Goal: Communication & Community: Answer question/provide support

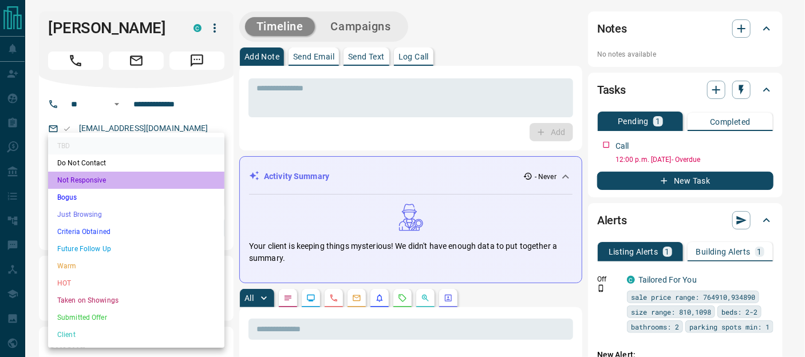
click at [98, 178] on li "Not Responsive" at bounding box center [136, 180] width 176 height 17
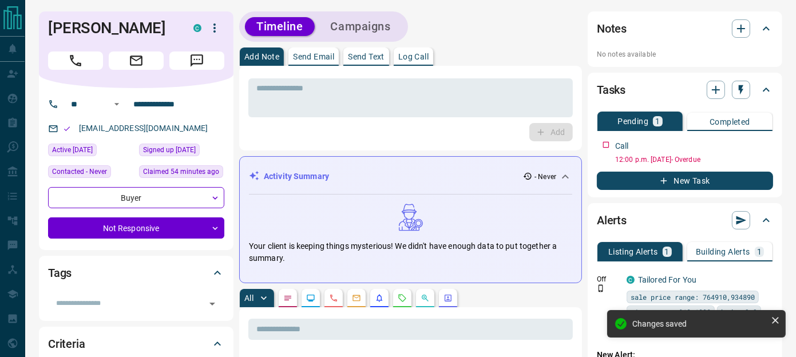
type input "*"
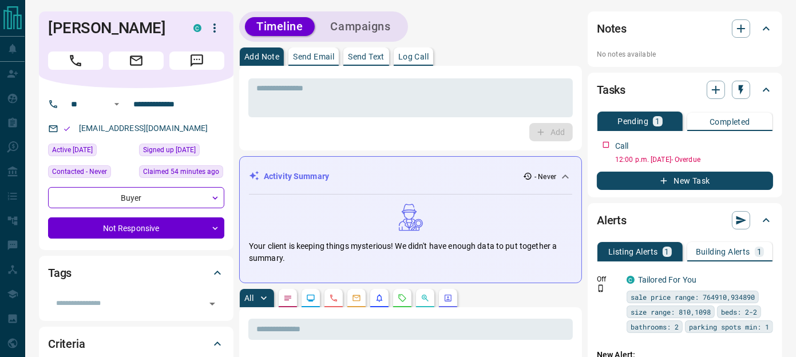
click at [182, 122] on p "[EMAIL_ADDRESS][DOMAIN_NAME]" at bounding box center [144, 128] width 136 height 19
drag, startPoint x: 189, startPoint y: 125, endPoint x: 77, endPoint y: 132, distance: 111.8
click at [77, 132] on div "[EMAIL_ADDRESS][DOMAIN_NAME]" at bounding box center [136, 128] width 176 height 19
drag, startPoint x: 77, startPoint y: 132, endPoint x: 93, endPoint y: 128, distance: 16.0
copy link "[EMAIL_ADDRESS][DOMAIN_NAME]"
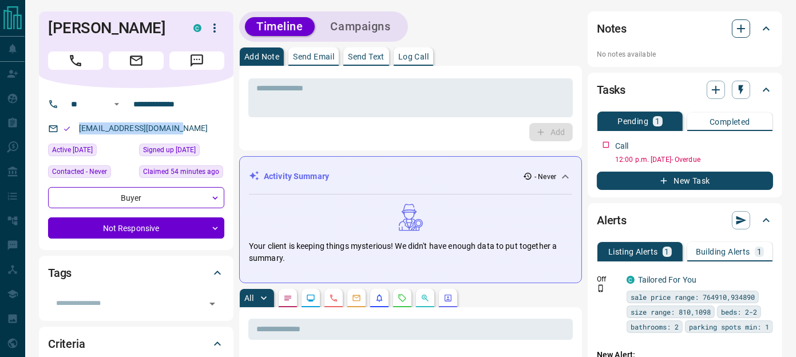
click at [735, 26] on icon "button" at bounding box center [741, 29] width 14 height 14
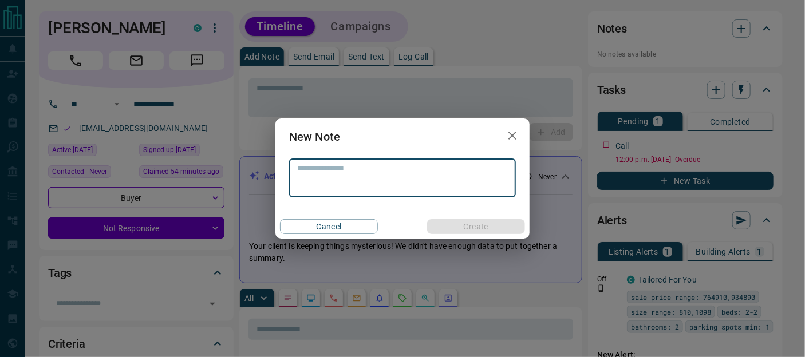
click at [375, 171] on textarea at bounding box center [402, 178] width 211 height 29
type textarea "**********"
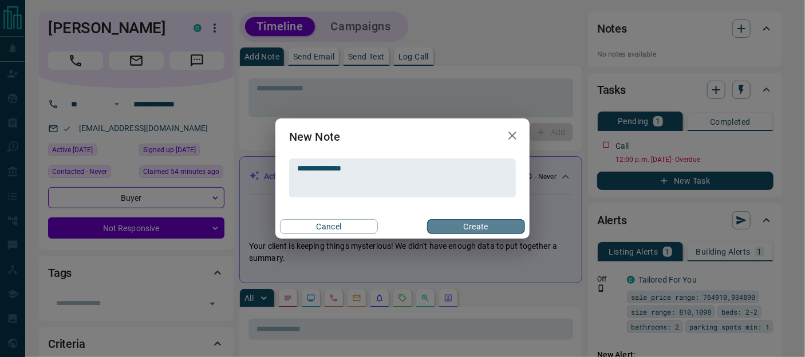
click at [479, 224] on button "Create" at bounding box center [476, 226] width 98 height 15
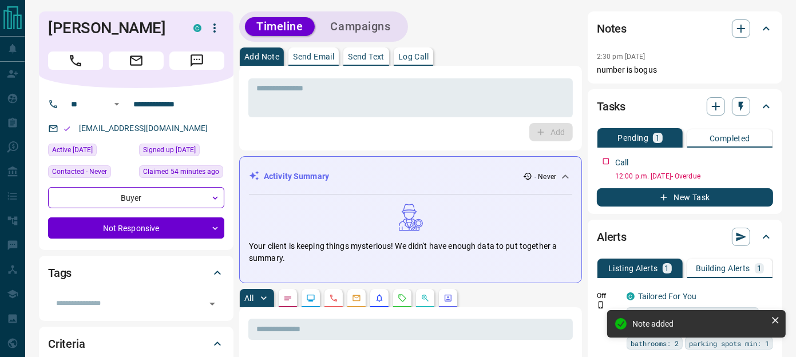
drag, startPoint x: 312, startPoint y: 54, endPoint x: 314, endPoint y: 61, distance: 7.0
click at [312, 54] on p "Send Email" at bounding box center [313, 57] width 41 height 8
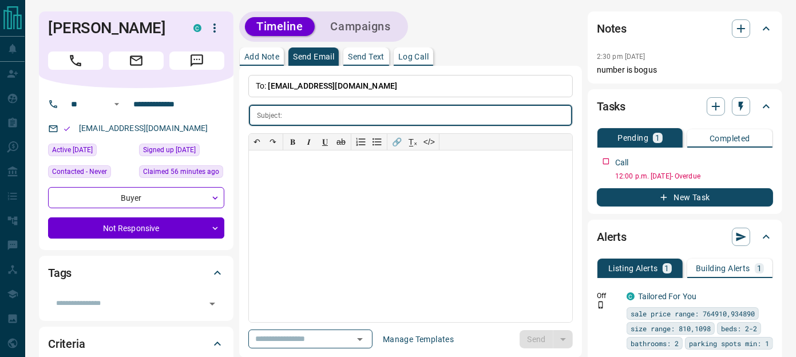
drag, startPoint x: 297, startPoint y: 116, endPoint x: 295, endPoint y: 110, distance: 6.2
click at [297, 116] on input "text" at bounding box center [430, 115] width 286 height 21
type input "**********"
click at [330, 167] on div at bounding box center [410, 236] width 323 height 172
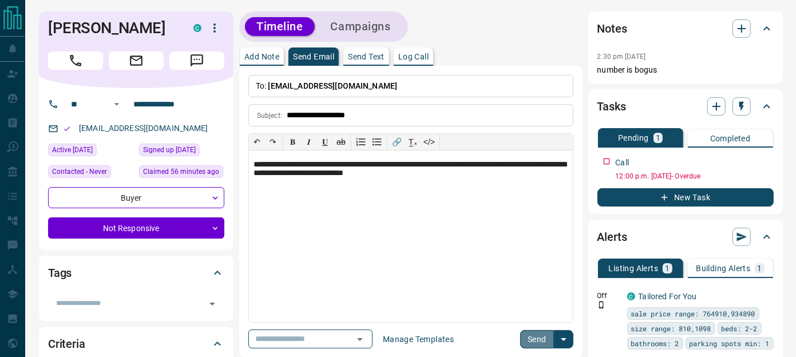
click at [529, 330] on button "Send" at bounding box center [537, 339] width 34 height 18
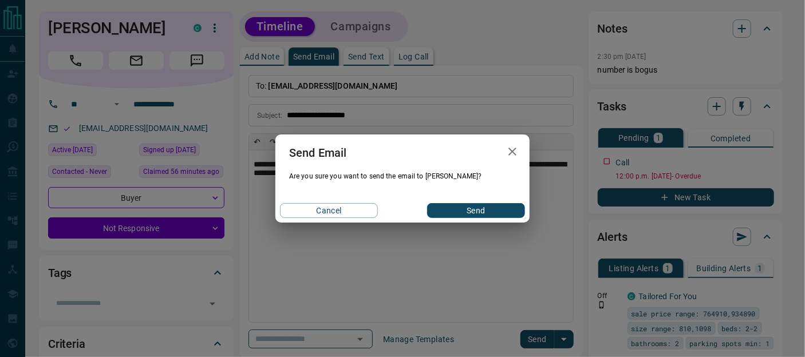
click at [449, 213] on button "Send" at bounding box center [476, 210] width 98 height 15
